Goal: Communication & Community: Share content

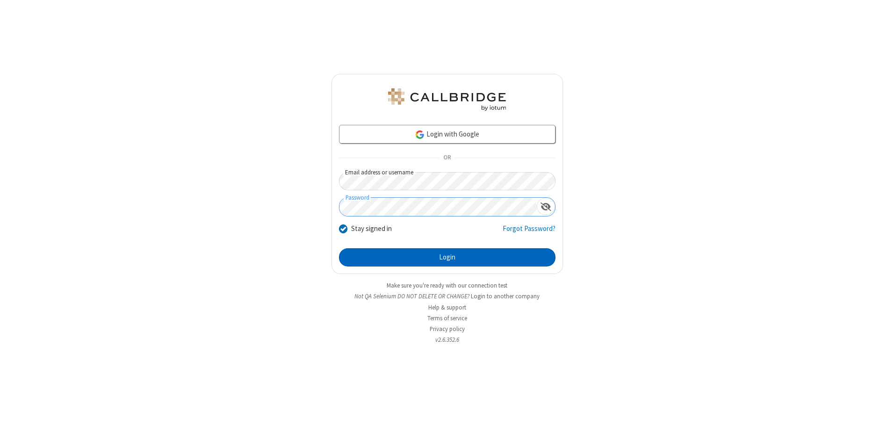
click at [447, 257] on button "Login" at bounding box center [447, 257] width 217 height 19
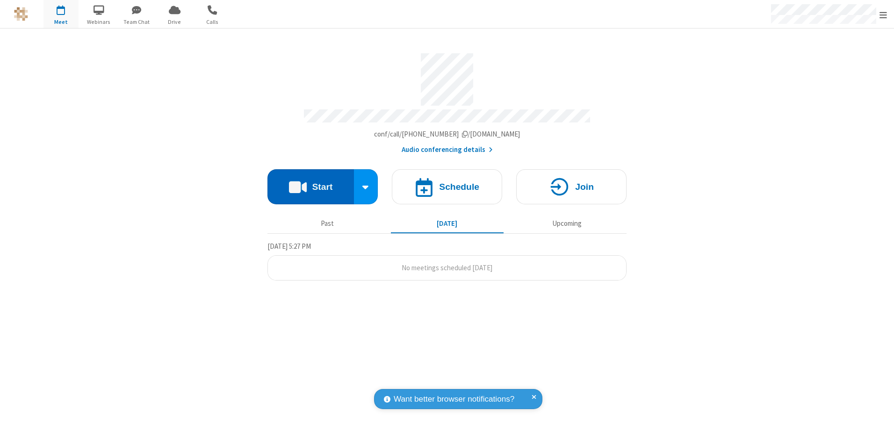
click at [311, 183] on button "Start" at bounding box center [311, 186] width 87 height 35
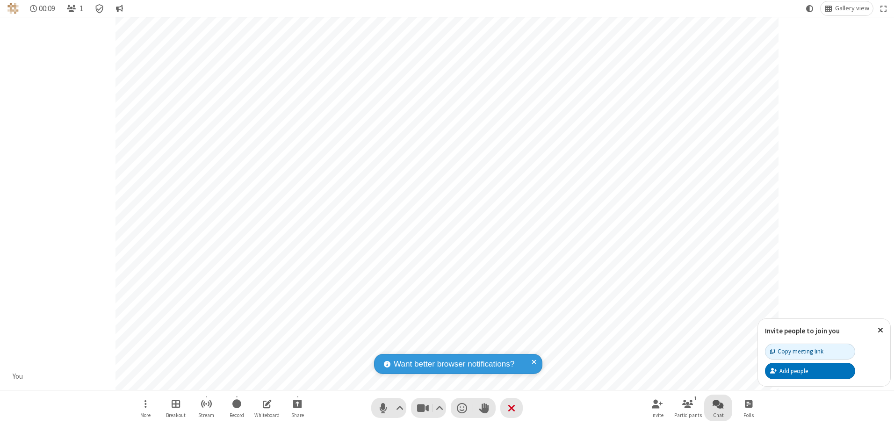
click at [718, 404] on span "Open chat" at bounding box center [718, 404] width 11 height 12
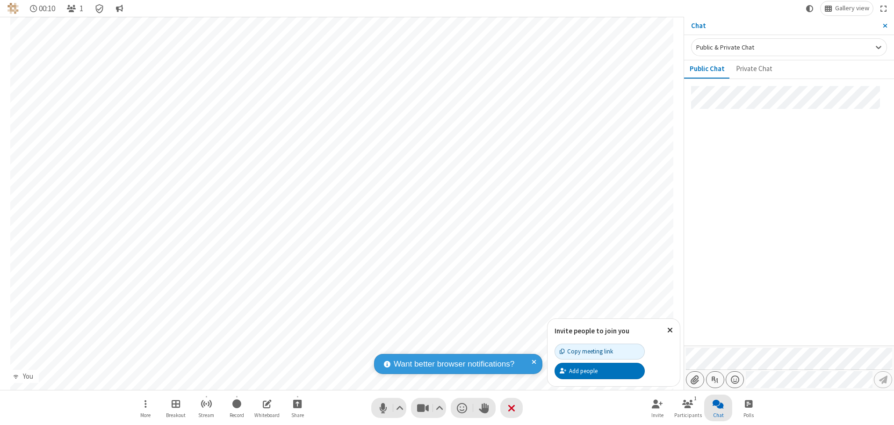
type input "C:\fakepath\doc_test.docx"
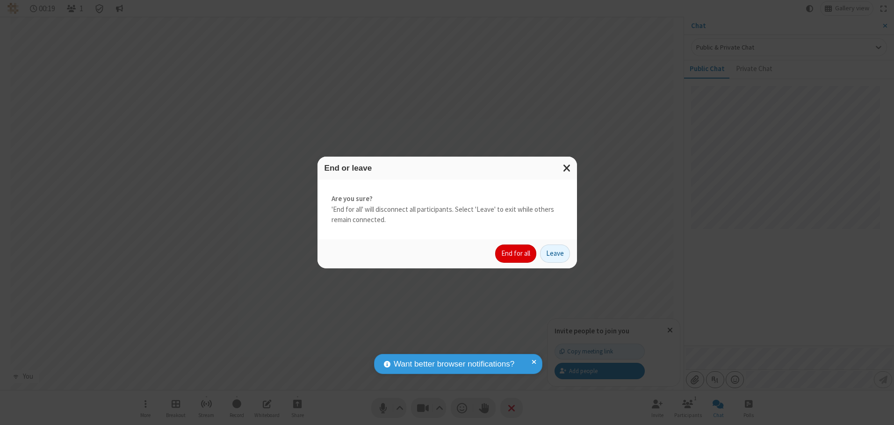
click at [516, 254] on button "End for all" at bounding box center [515, 254] width 41 height 19
